Goal: Browse casually

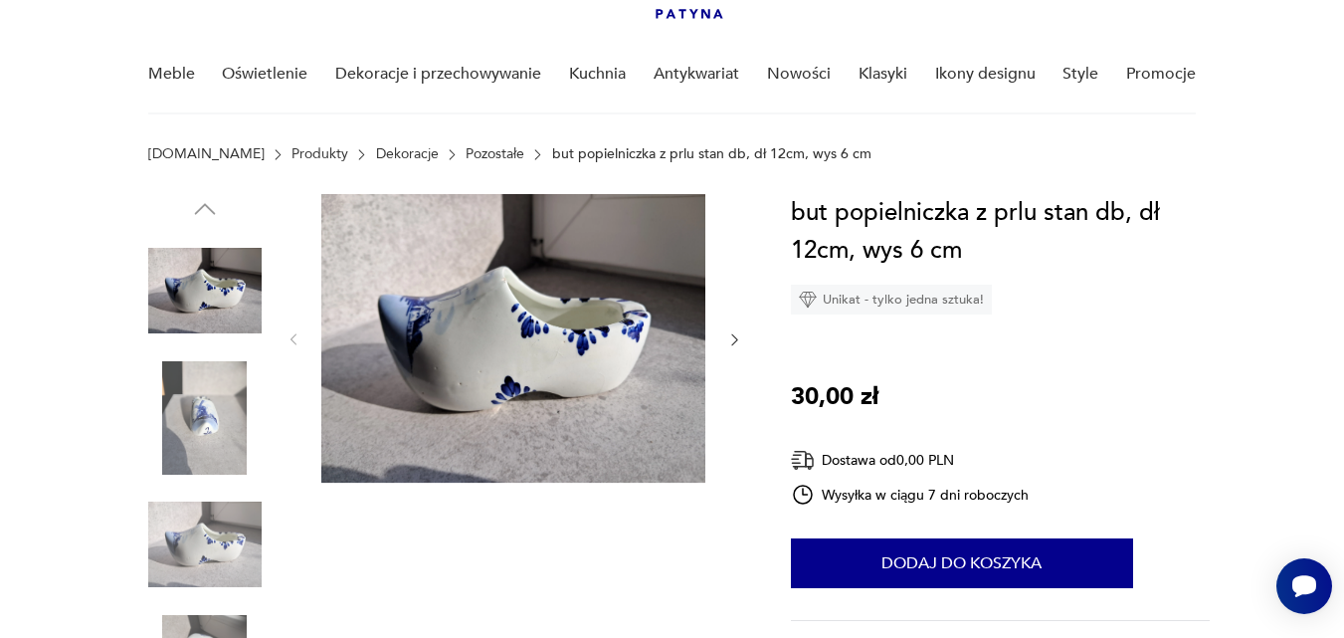
scroll to position [100, 0]
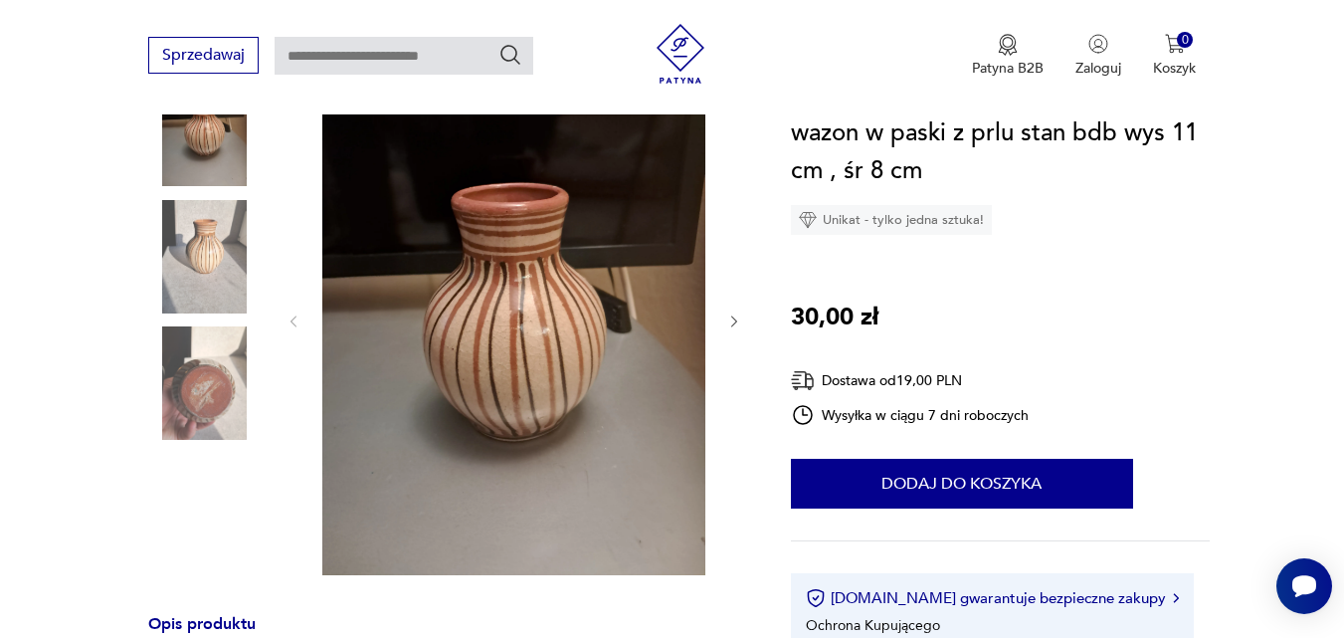
scroll to position [299, 0]
